Goal: Find specific page/section: Find specific page/section

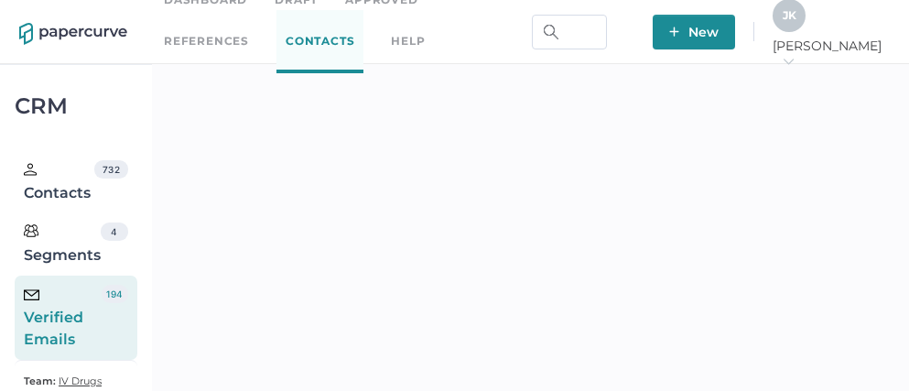
click at [805, 22] on div "J K" at bounding box center [788, 15] width 33 height 33
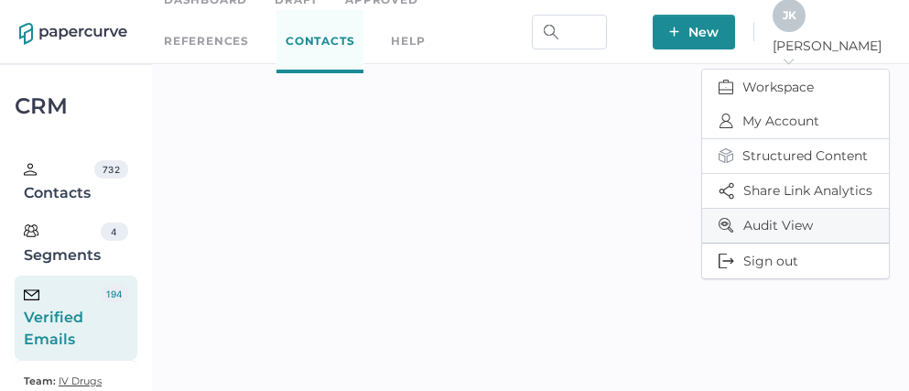
click at [761, 225] on span "Audit View" at bounding box center [795, 226] width 154 height 34
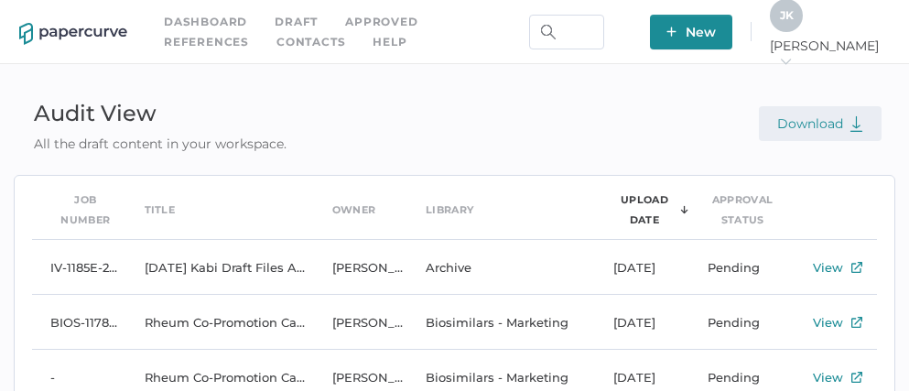
click at [822, 128] on span "Download" at bounding box center [820, 123] width 86 height 16
click at [194, 18] on link "Dashboard" at bounding box center [205, 22] width 83 height 20
